Goal: Task Accomplishment & Management: Complete application form

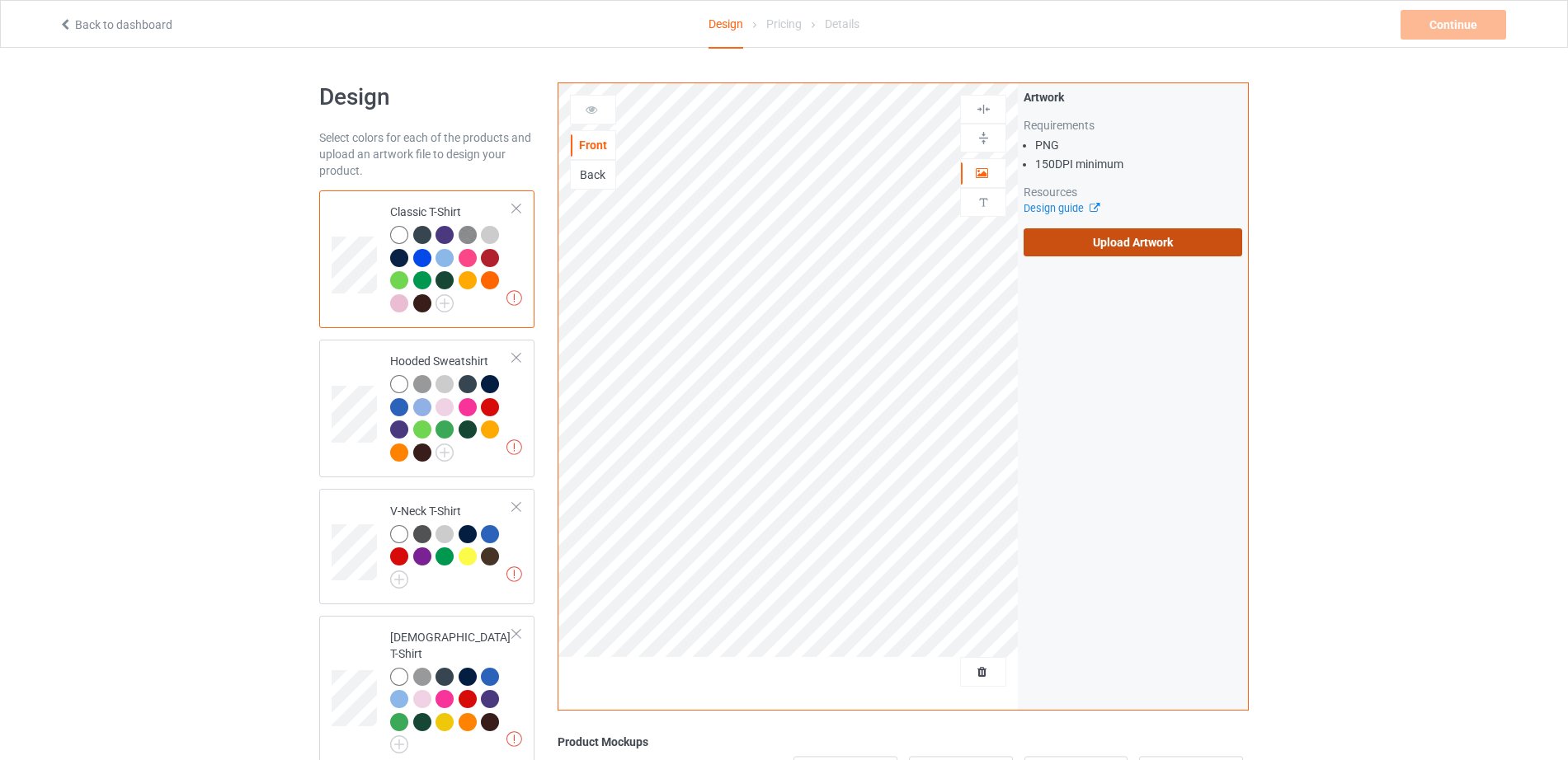
click at [1091, 235] on label "Upload Artwork" at bounding box center [1133, 243] width 218 height 28
click at [0, 0] on input "Upload Artwork" at bounding box center [0, 0] width 0 height 0
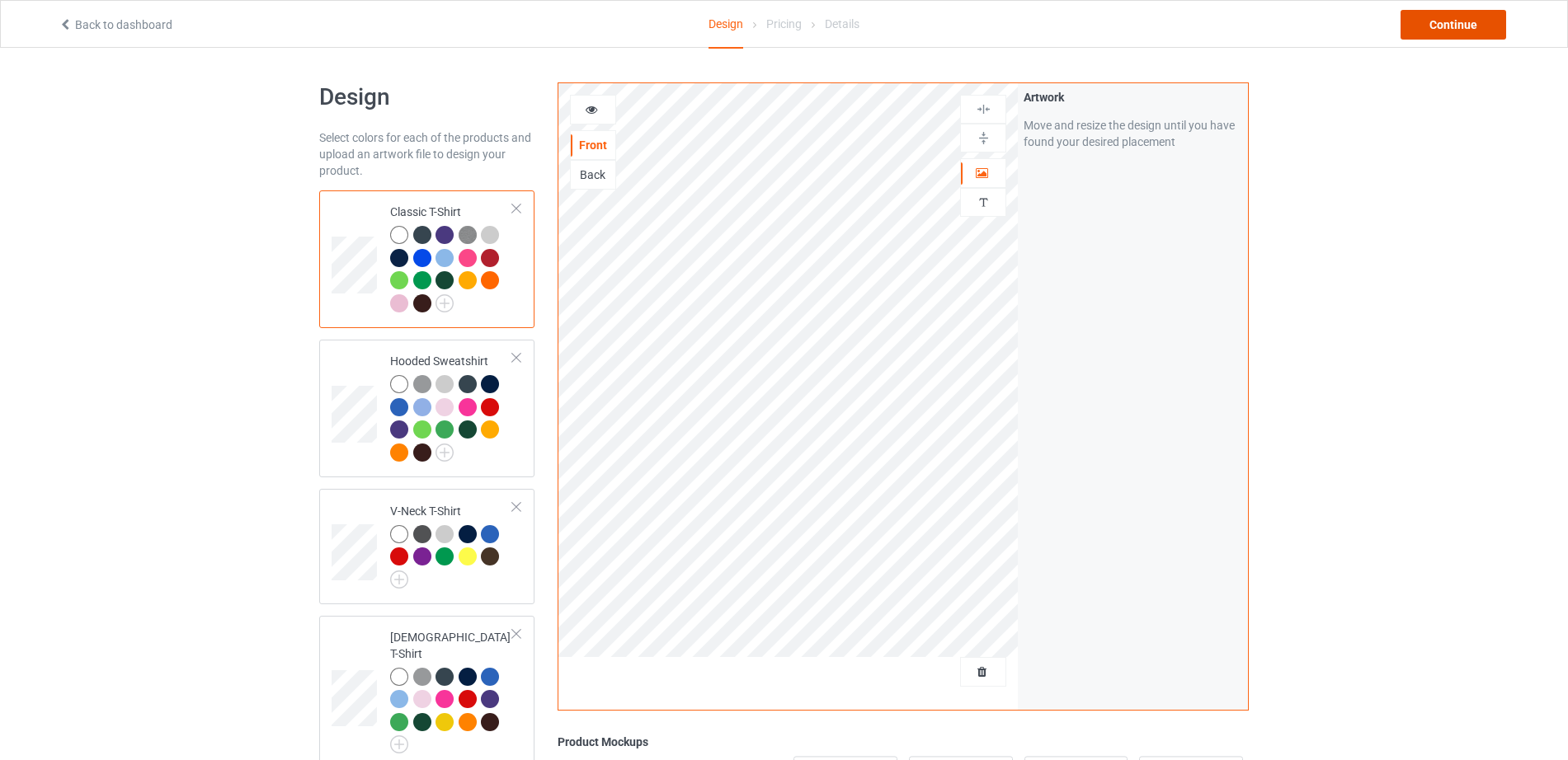
click at [1464, 30] on div "Continue" at bounding box center [1453, 24] width 106 height 30
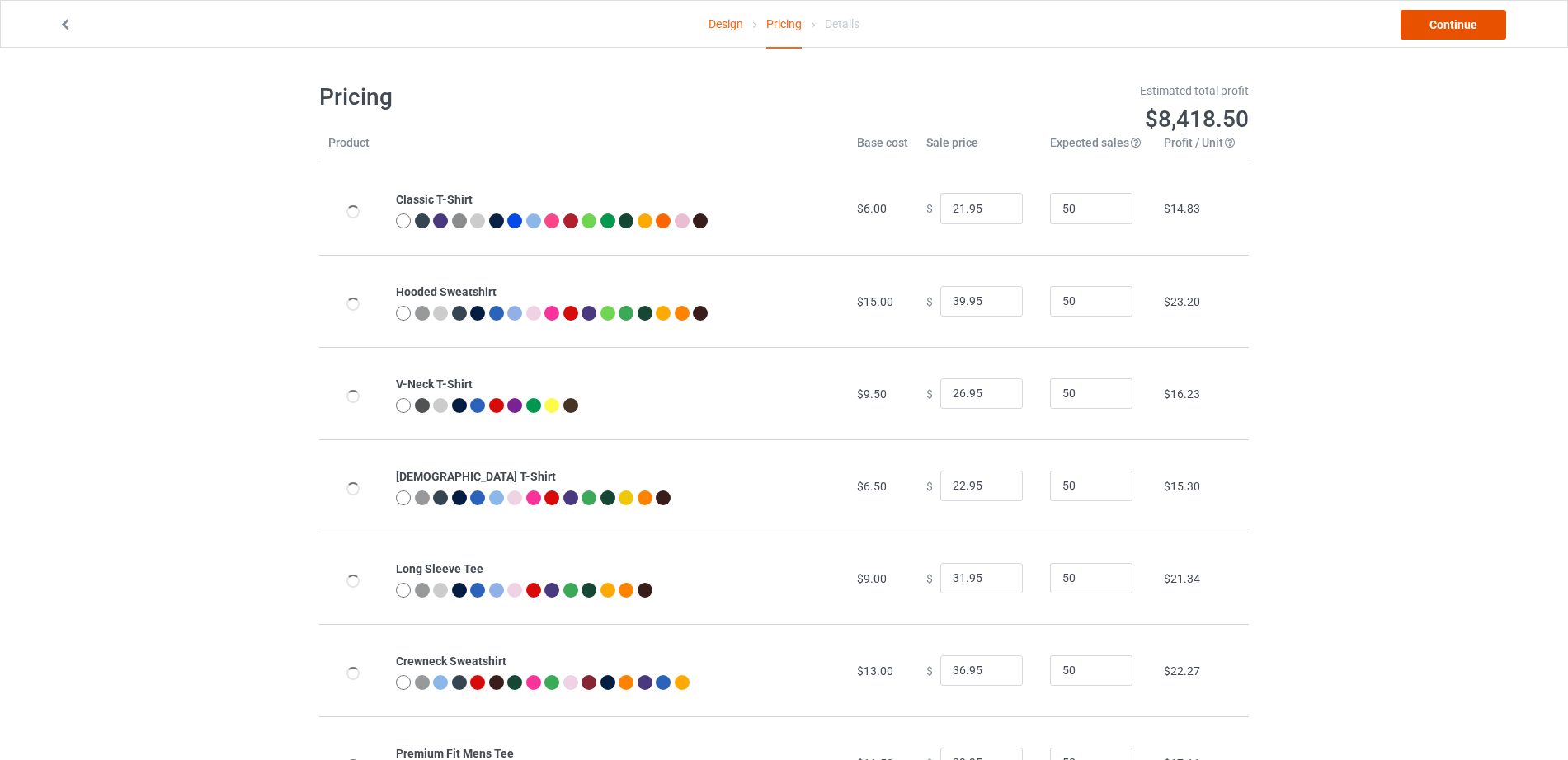
click at [1464, 30] on link "Continue" at bounding box center [1453, 24] width 106 height 30
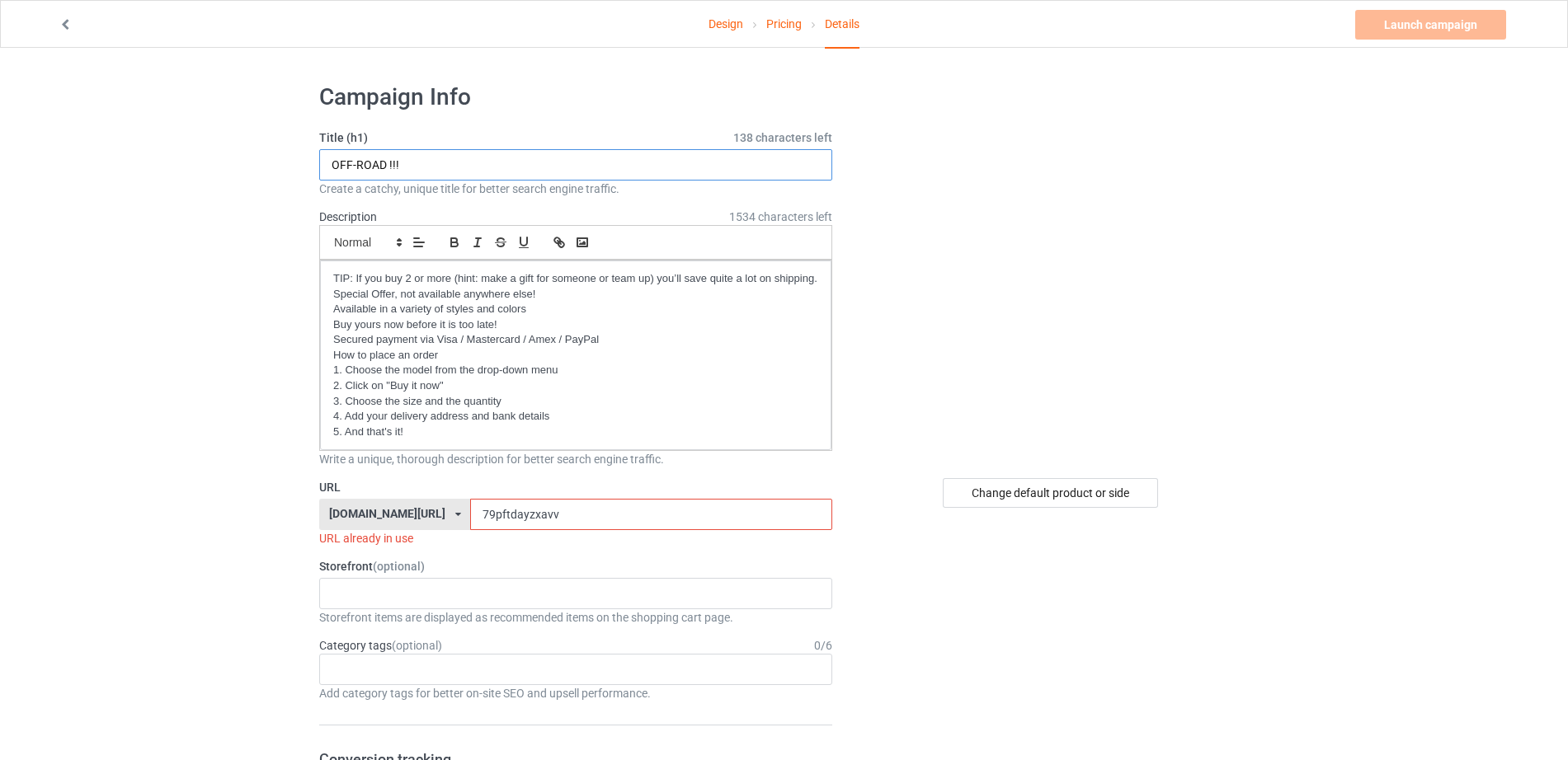
drag, startPoint x: 383, startPoint y: 160, endPoint x: 146, endPoint y: 141, distance: 237.8
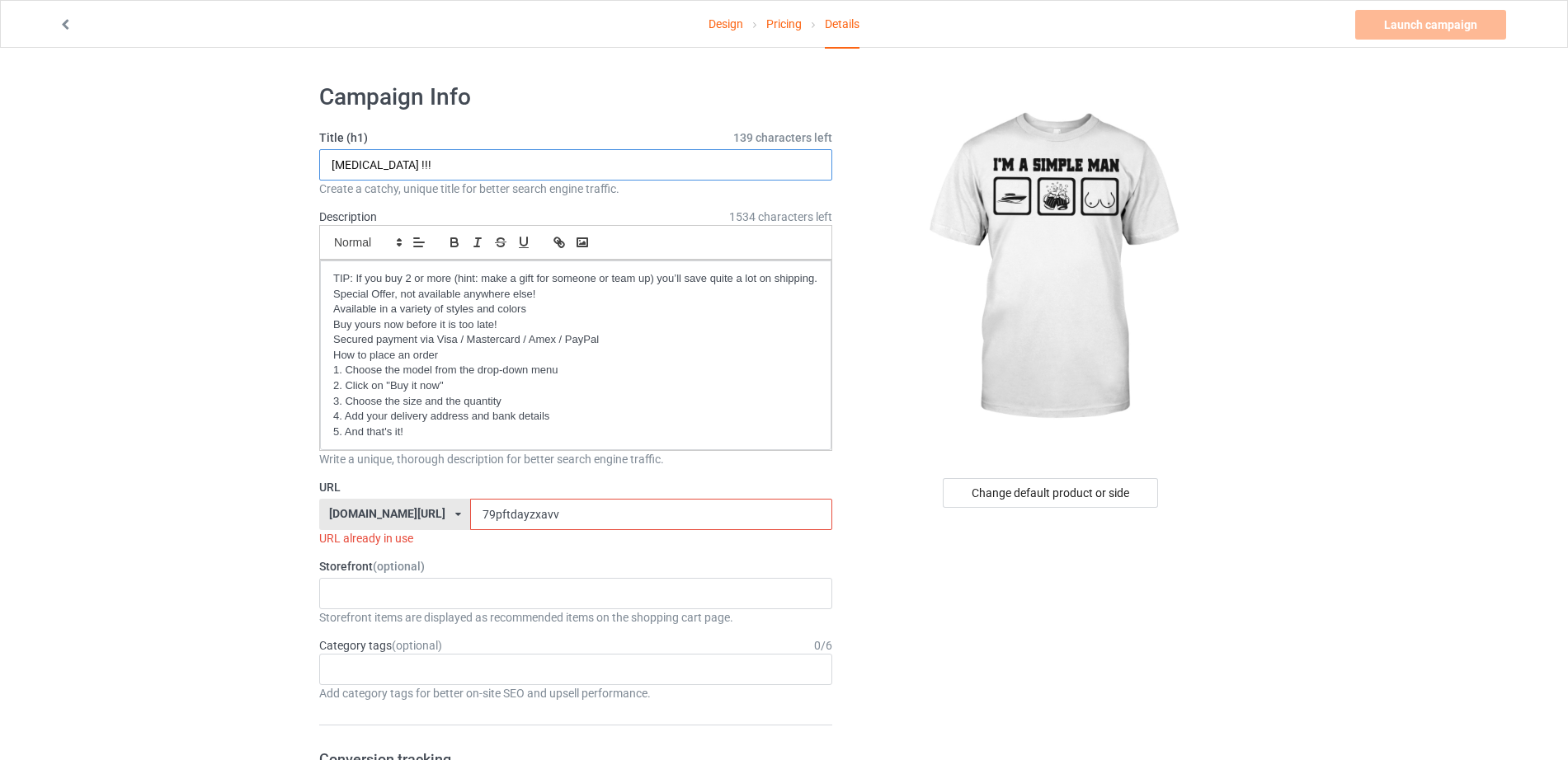
type input "[MEDICAL_DATA] !!!"
drag, startPoint x: 448, startPoint y: 512, endPoint x: 399, endPoint y: 512, distance: 49.0
click at [399, 512] on div "[DOMAIN_NAME][URL] [DOMAIN_NAME][URL] 587d0d41cee36fd012c64a69 79pftdayzxavv" at bounding box center [576, 515] width 513 height 31
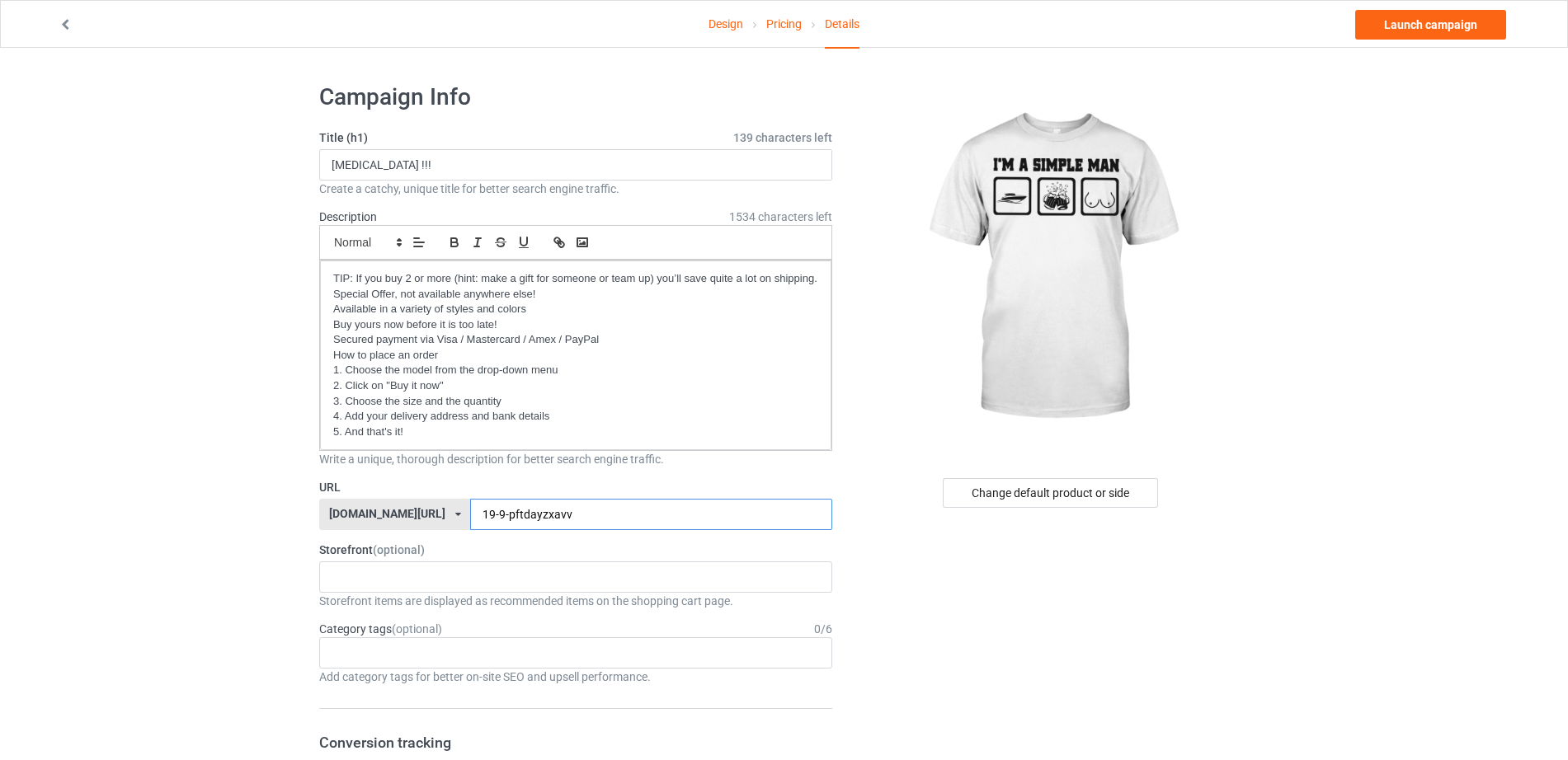
click at [539, 518] on input "19-9-pftdayzxavv" at bounding box center [651, 515] width 361 height 31
type input "19-9-pftdayzboatt"
click at [1461, 24] on link "Launch campaign" at bounding box center [1430, 24] width 151 height 30
